Goal: Information Seeking & Learning: Check status

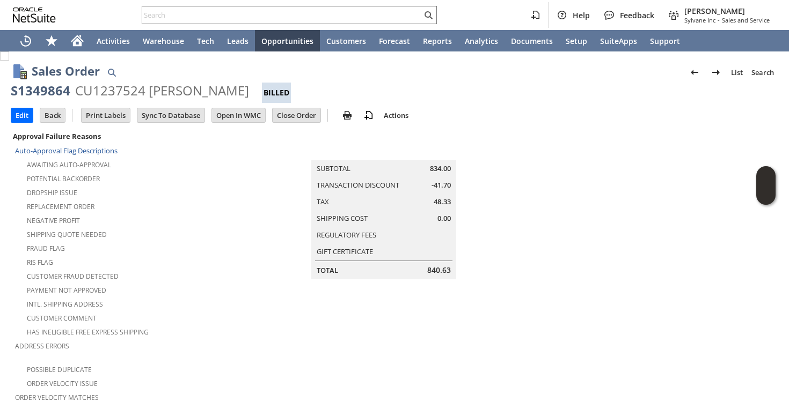
click at [396, 17] on input "text" at bounding box center [282, 15] width 280 height 13
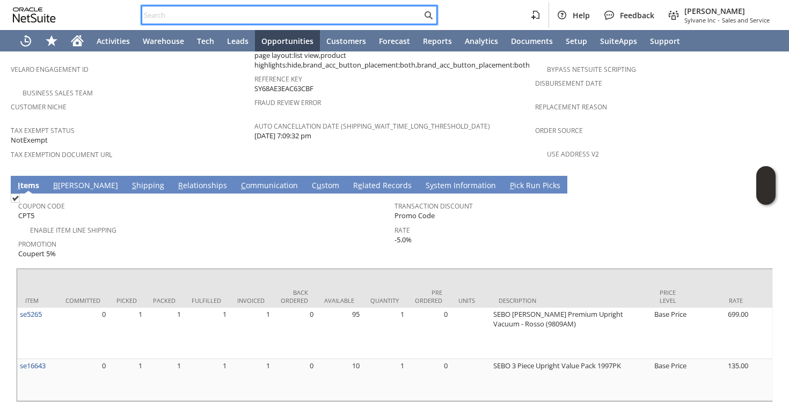
paste input "5164855964"
type input "5164855964"
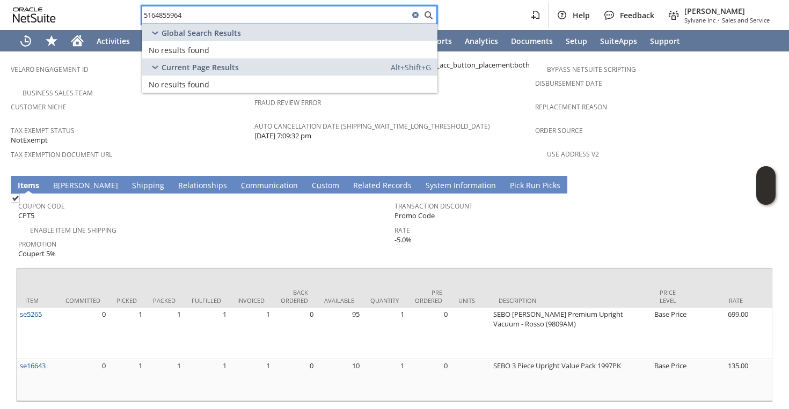
click at [345, 12] on input "5164855964" at bounding box center [275, 15] width 267 height 13
click at [345, 11] on input "5164855964" at bounding box center [275, 15] width 267 height 13
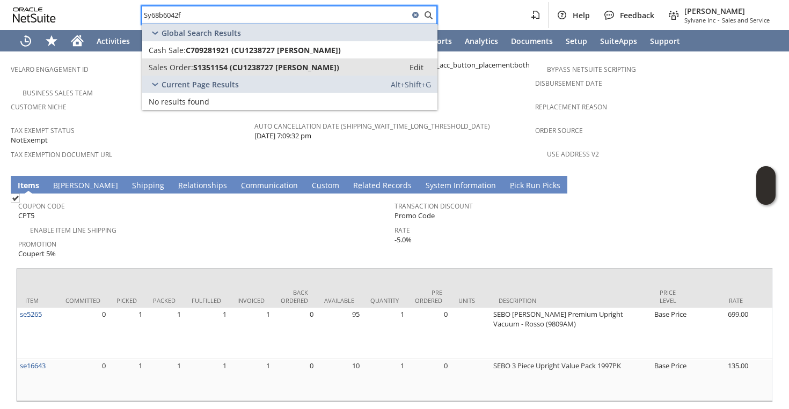
type input "Sy68b6042f"
click at [182, 62] on span "Sales Order:" at bounding box center [171, 67] width 45 height 10
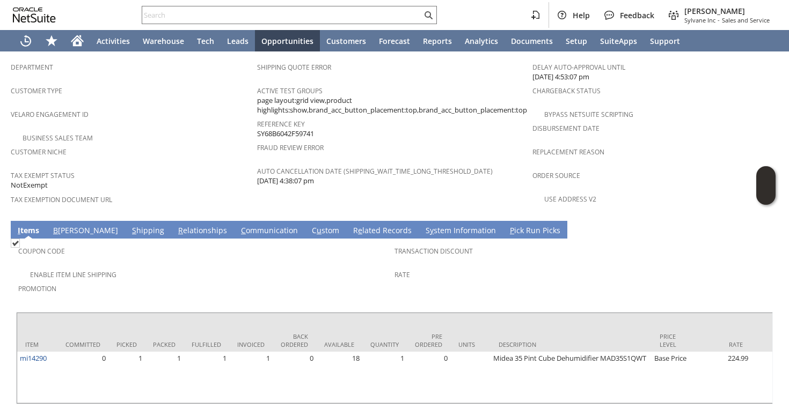
scroll to position [679, 0]
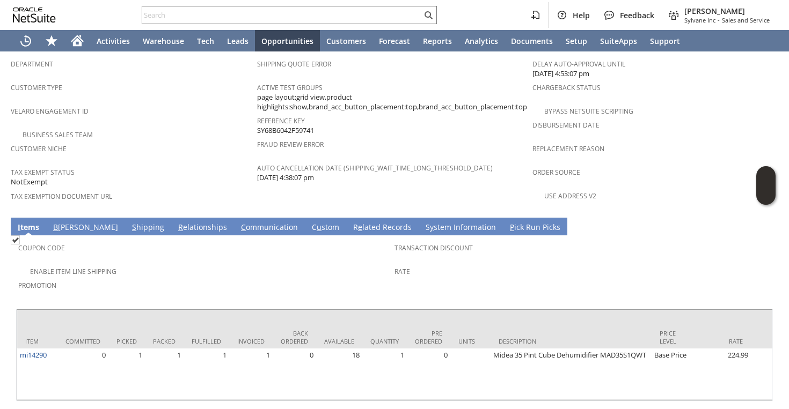
click at [129, 222] on link "S hipping" at bounding box center [148, 228] width 38 height 12
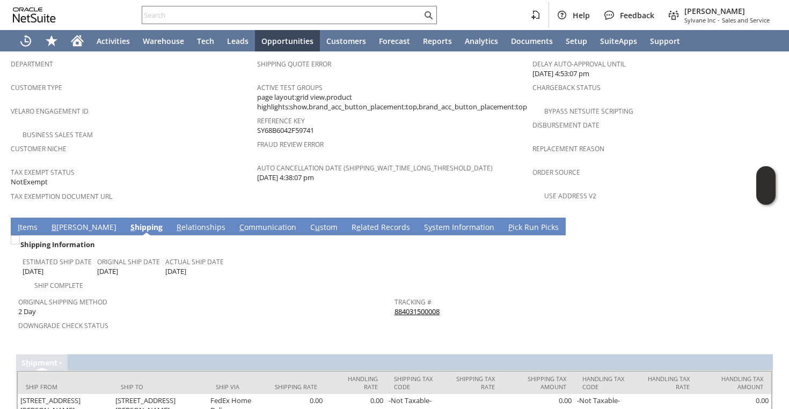
click at [427, 307] on link "884031500008" at bounding box center [416, 312] width 45 height 10
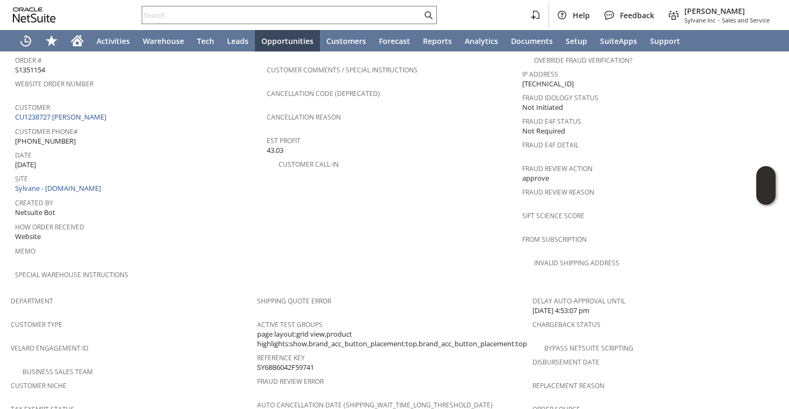
scroll to position [473, 0]
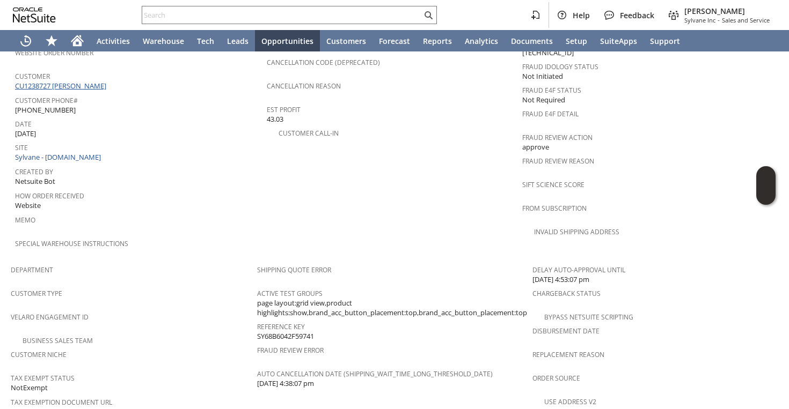
click at [54, 81] on link "CU1238727 Howard Boley" at bounding box center [62, 86] width 94 height 10
